Goal: Navigation & Orientation: Find specific page/section

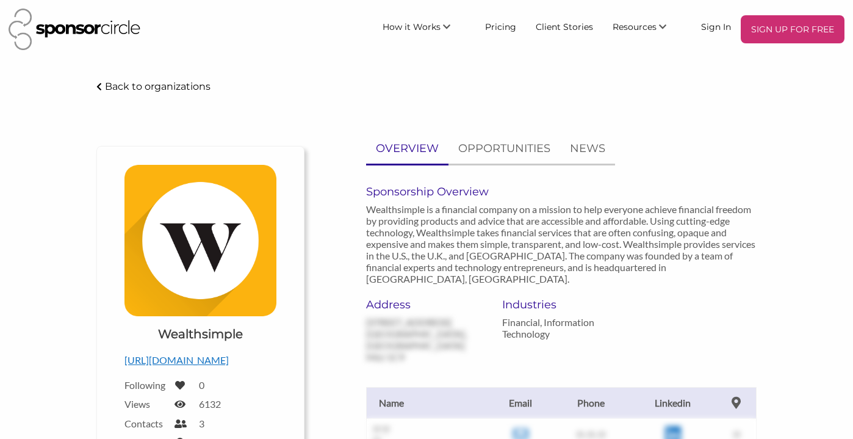
click at [81, 36] on img at bounding box center [75, 29] width 132 height 41
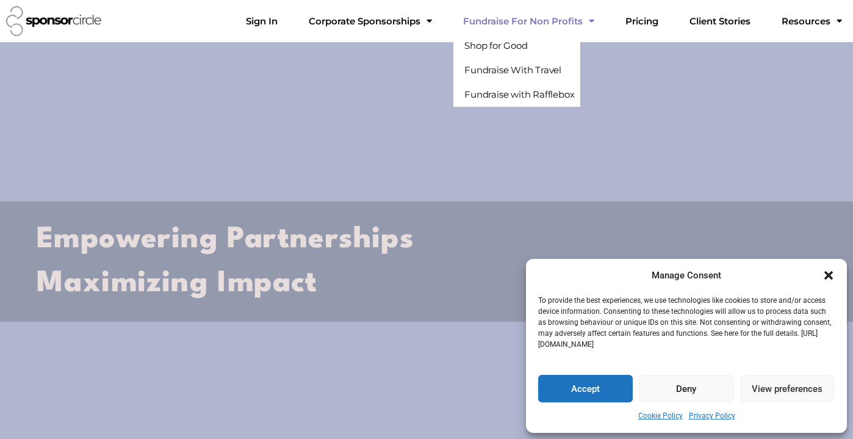
click at [529, 23] on link "Fundraise For Non Profits" at bounding box center [528, 21] width 151 height 24
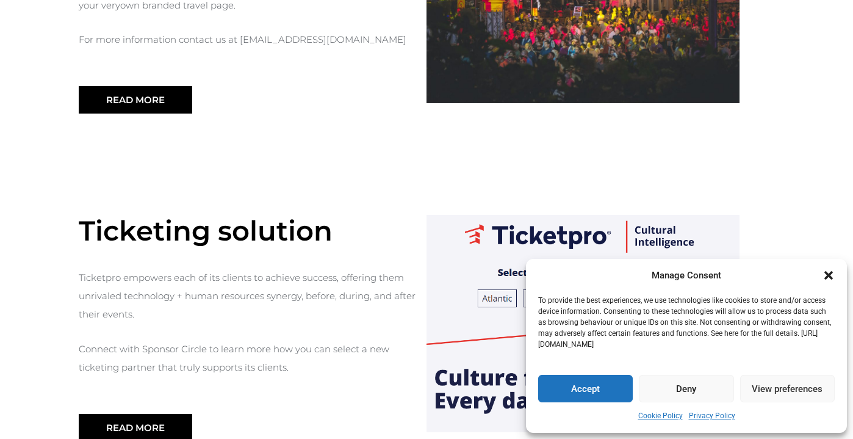
scroll to position [938, 0]
